Goal: Task Accomplishment & Management: Manage account settings

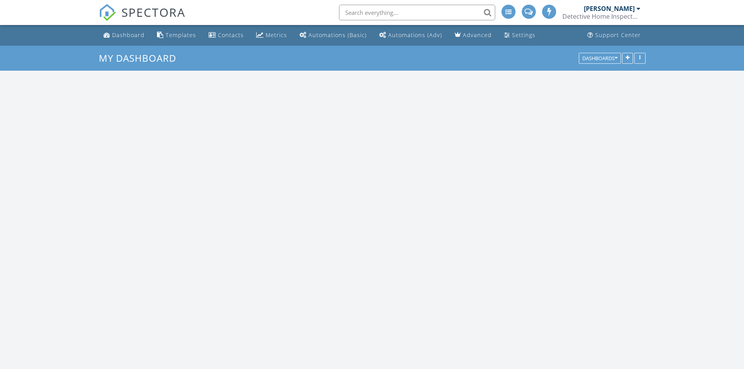
scroll to position [723, 756]
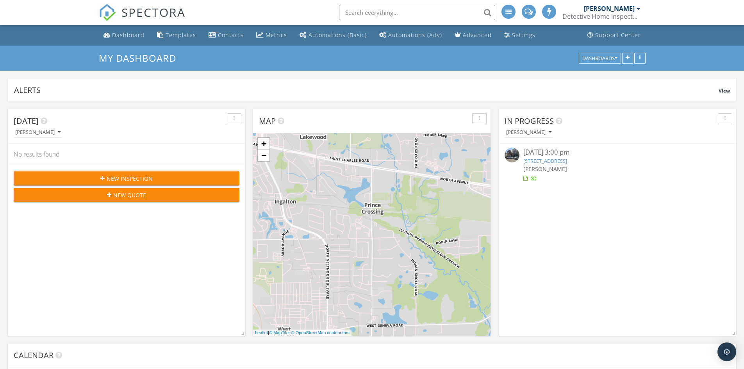
click at [567, 159] on link "911 W 32nd St, Chicago, IL 60608" at bounding box center [545, 160] width 44 height 7
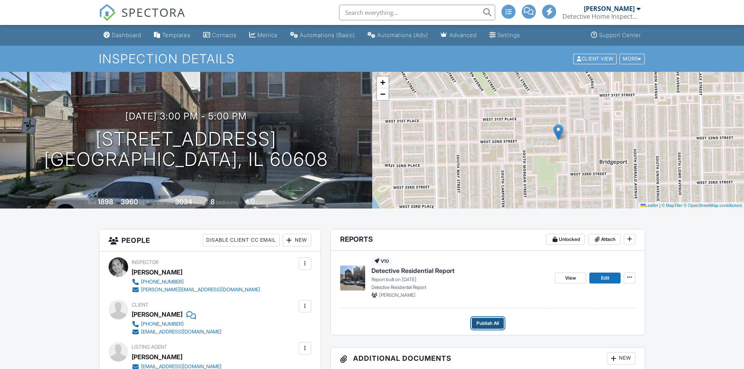
click at [495, 323] on span "Publish All" at bounding box center [488, 324] width 23 height 8
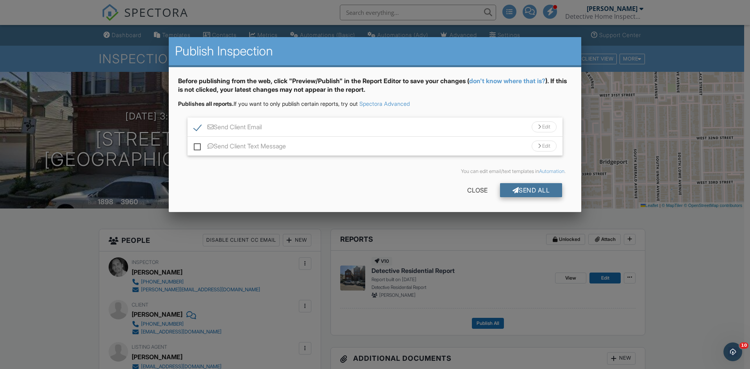
click at [532, 189] on div "Send All" at bounding box center [531, 190] width 63 height 14
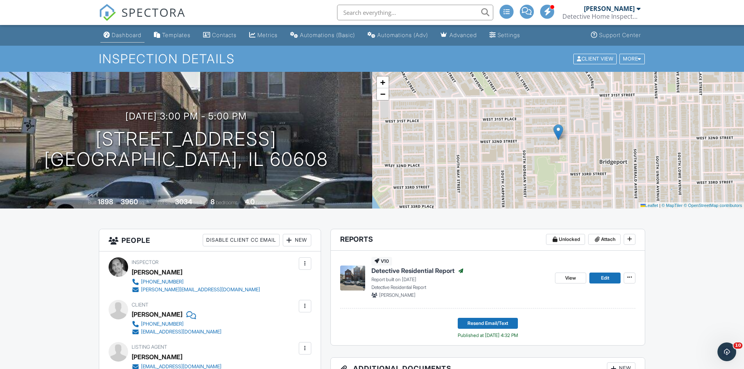
click at [131, 38] on link "Dashboard" at bounding box center [122, 35] width 44 height 14
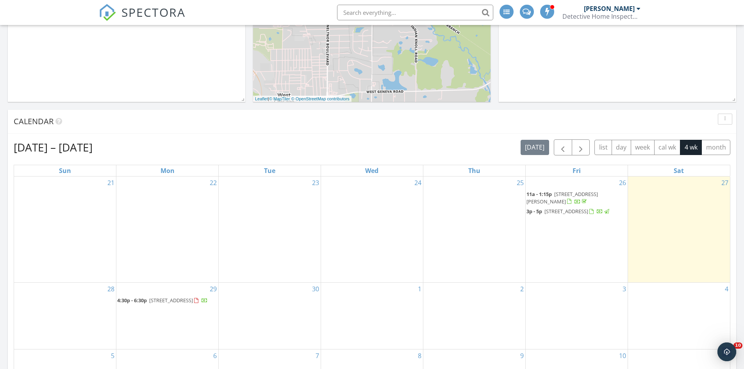
scroll to position [234, 0]
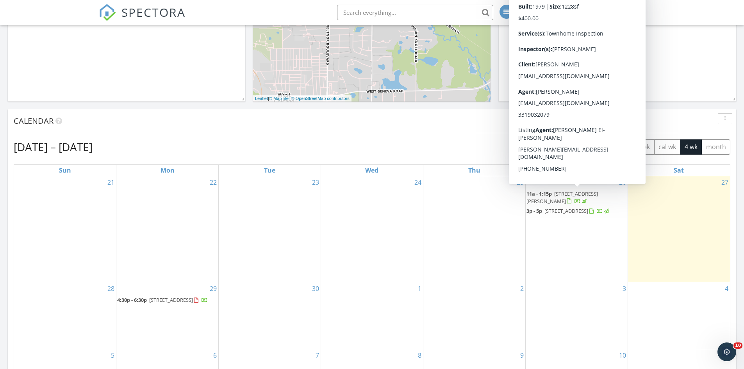
click at [586, 195] on span "1410 Georgetown Dr, Carol Stream 60188" at bounding box center [562, 197] width 71 height 14
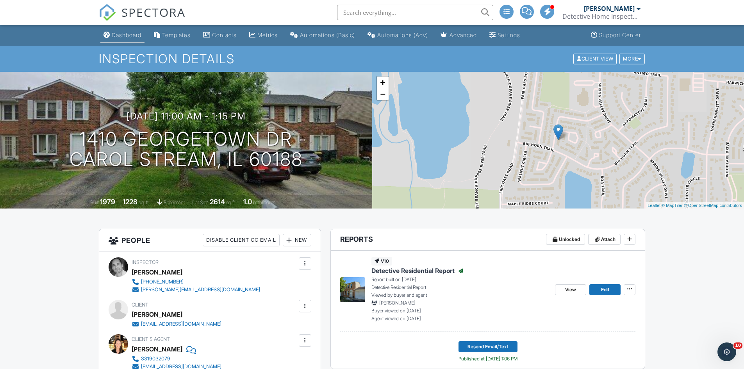
click at [131, 34] on div "Dashboard" at bounding box center [127, 35] width 30 height 7
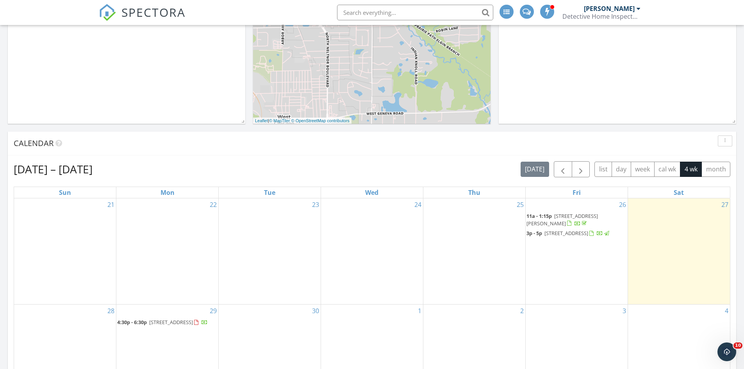
scroll to position [234, 0]
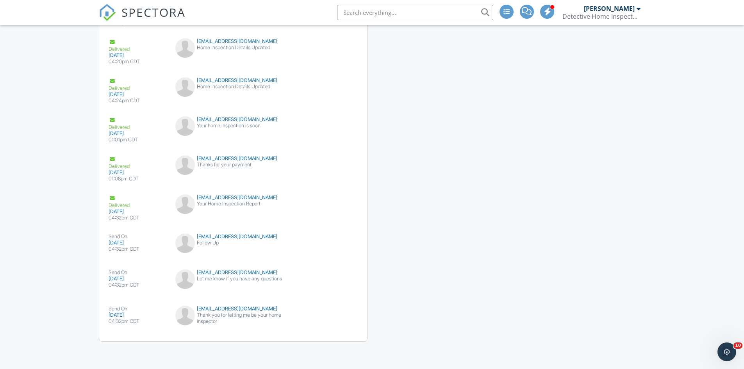
scroll to position [1010, 0]
click at [227, 317] on div "Thank you for letting me be your home inspector" at bounding box center [232, 317] width 115 height 13
click at [225, 204] on div "Your Home Inspection Report" at bounding box center [232, 203] width 115 height 6
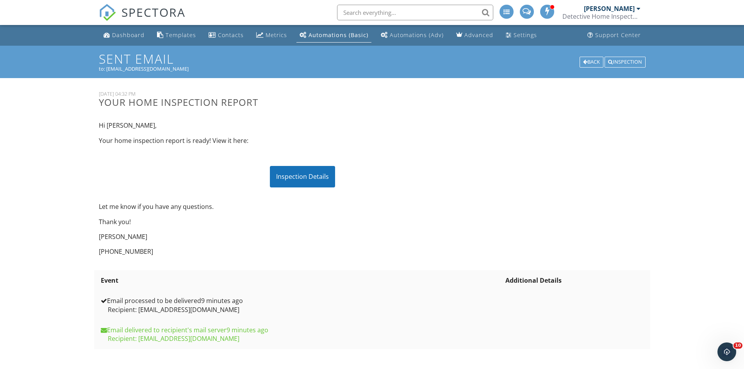
scroll to position [0, 0]
click at [136, 36] on div "Dashboard" at bounding box center [128, 34] width 32 height 7
